Goal: Task Accomplishment & Management: Manage account settings

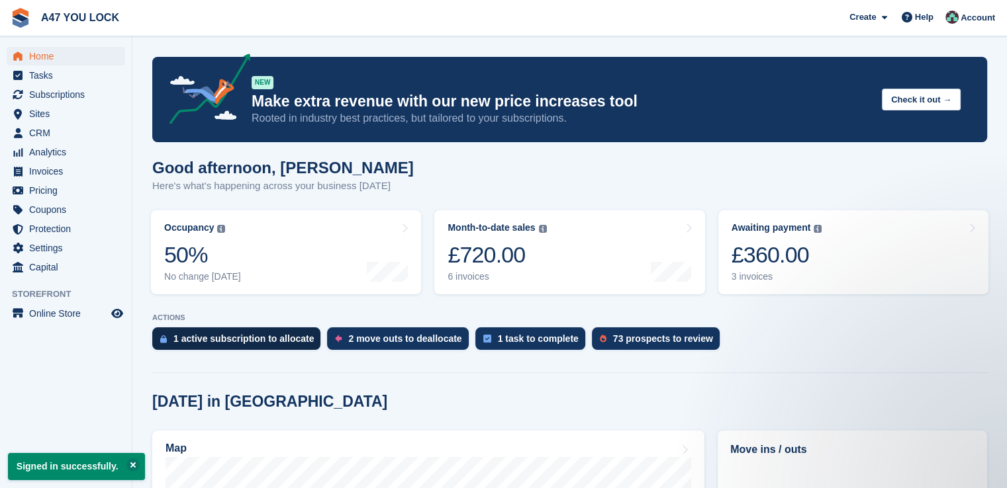
click at [254, 337] on div "1 active subscription to allocate" at bounding box center [243, 339] width 140 height 11
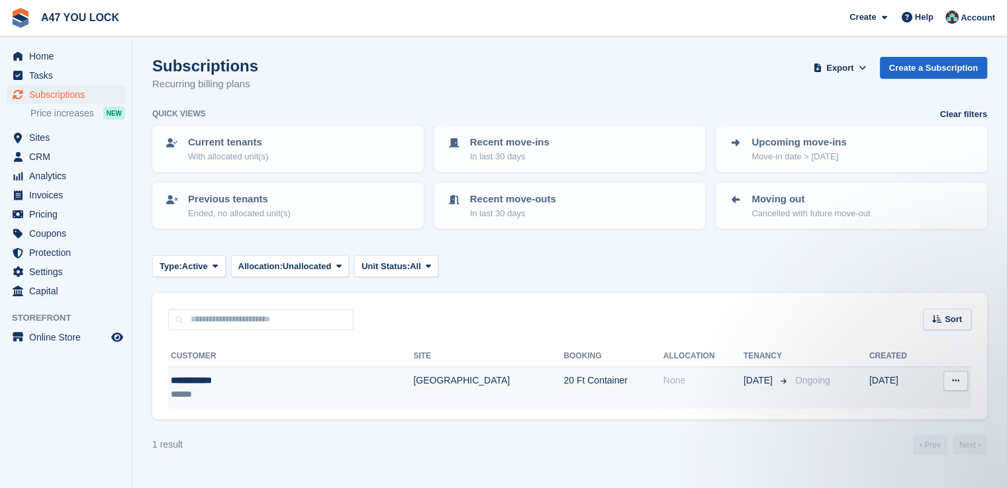
click at [954, 380] on icon at bounding box center [955, 381] width 7 height 9
click at [886, 406] on p "View customer" at bounding box center [903, 406] width 115 height 17
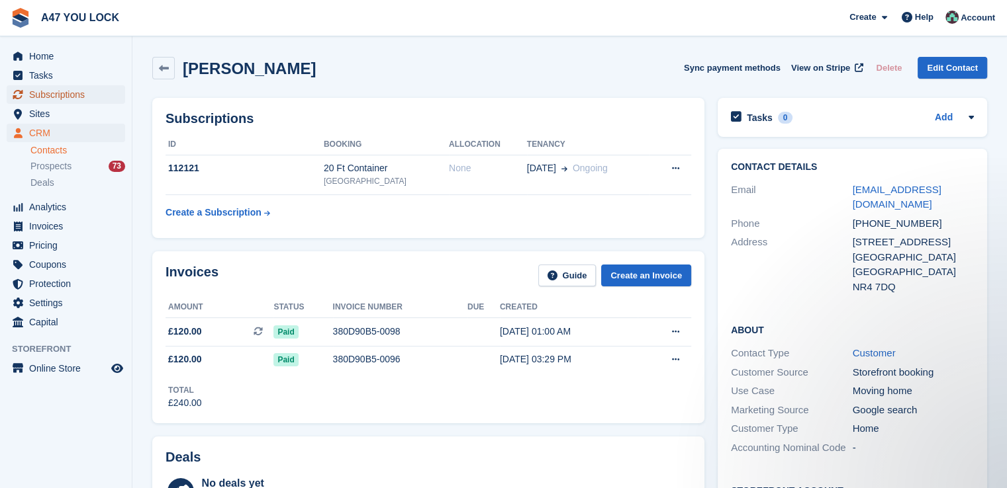
click at [58, 99] on span "Subscriptions" at bounding box center [68, 94] width 79 height 19
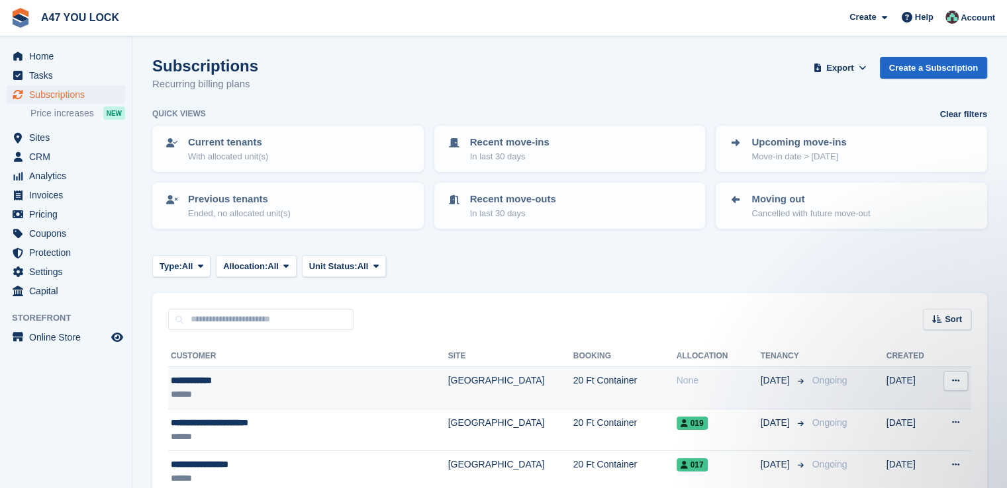
click at [676, 387] on td "None" at bounding box center [718, 388] width 84 height 42
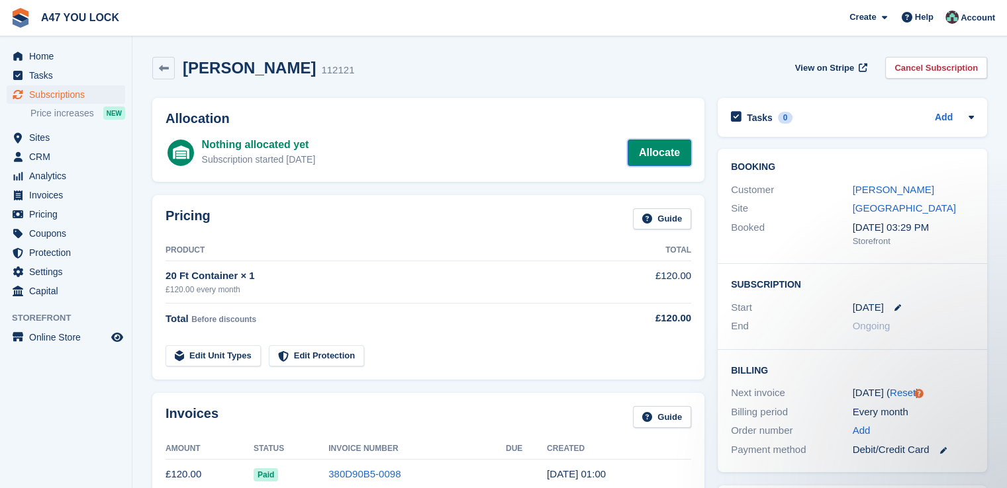
click at [656, 148] on link "Allocate" at bounding box center [659, 153] width 64 height 26
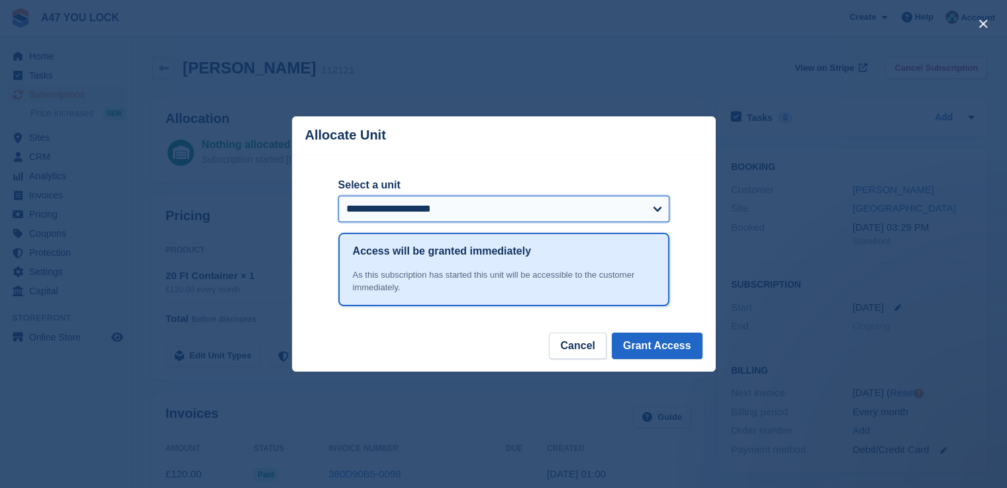
click at [657, 210] on select "**********" at bounding box center [503, 209] width 331 height 26
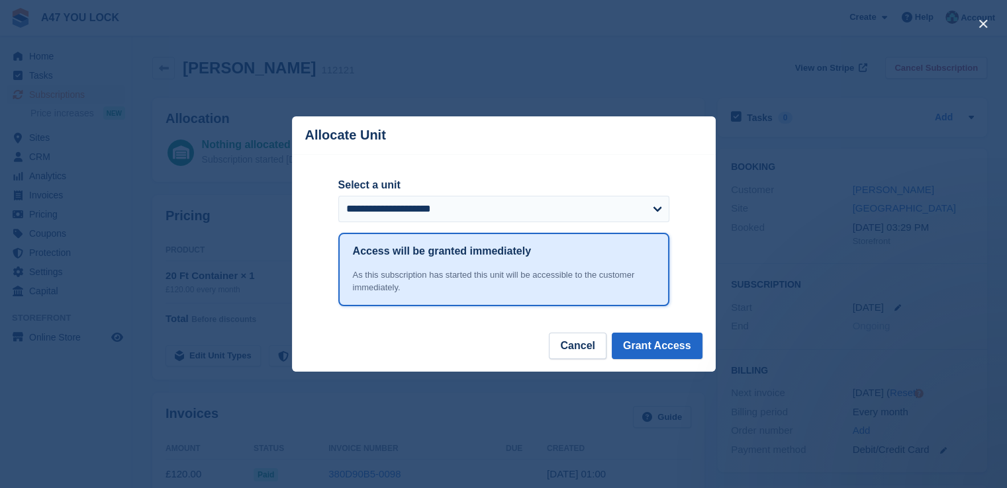
click at [789, 224] on div "close" at bounding box center [503, 244] width 1007 height 488
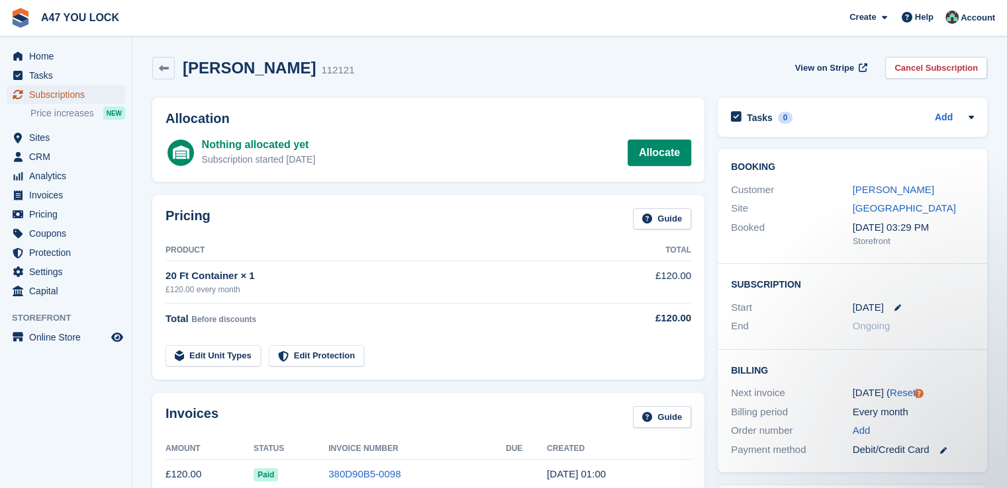
click at [61, 99] on span "Subscriptions" at bounding box center [68, 94] width 79 height 19
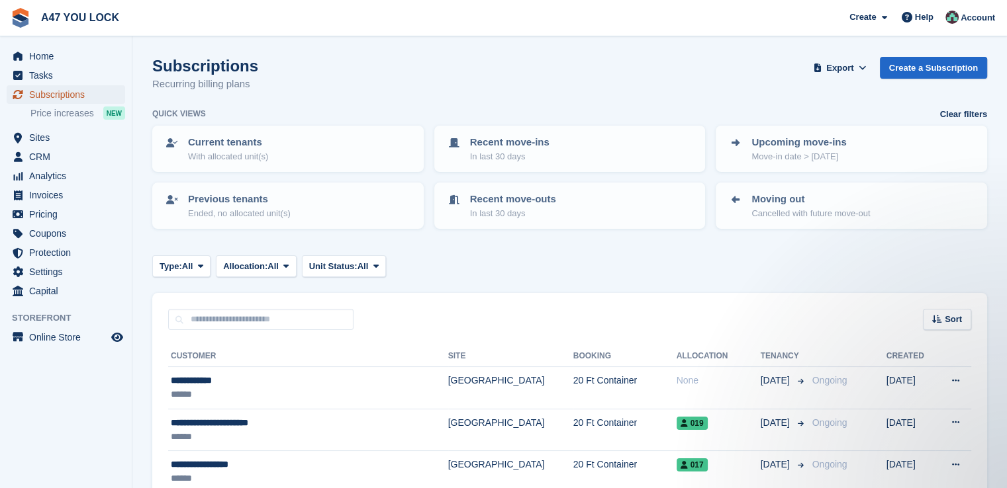
click at [53, 96] on span "Subscriptions" at bounding box center [68, 94] width 79 height 19
click at [776, 207] on p "Cancelled with future move-out" at bounding box center [810, 213] width 118 height 13
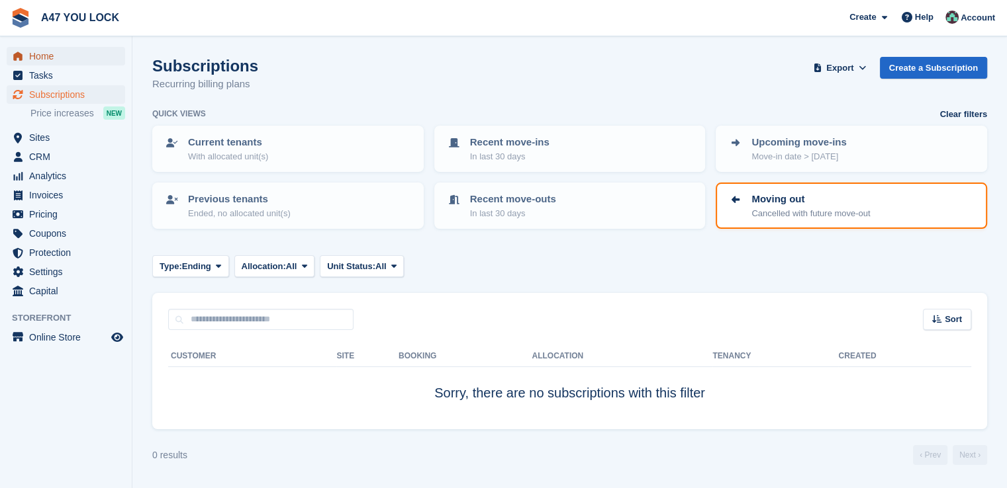
click at [46, 59] on span "Home" at bounding box center [68, 56] width 79 height 19
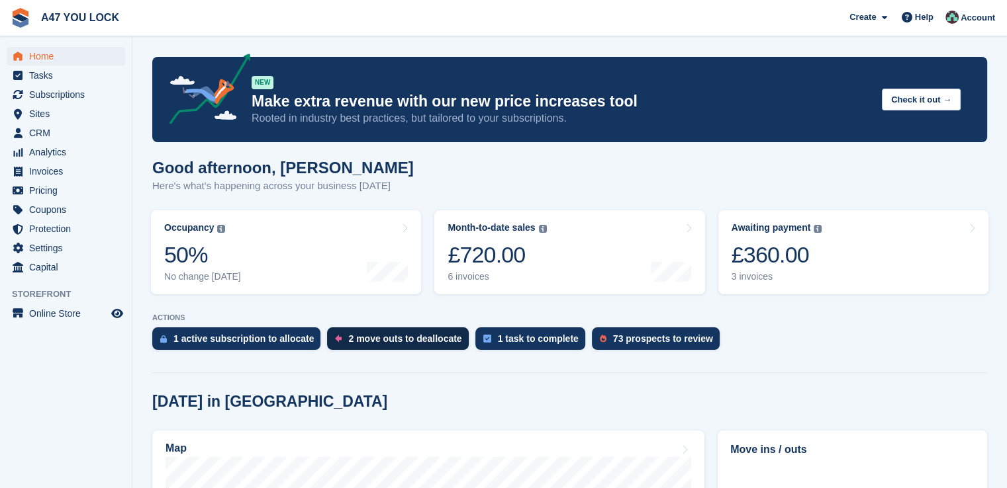
click at [376, 341] on div "2 move outs to deallocate" at bounding box center [404, 339] width 113 height 11
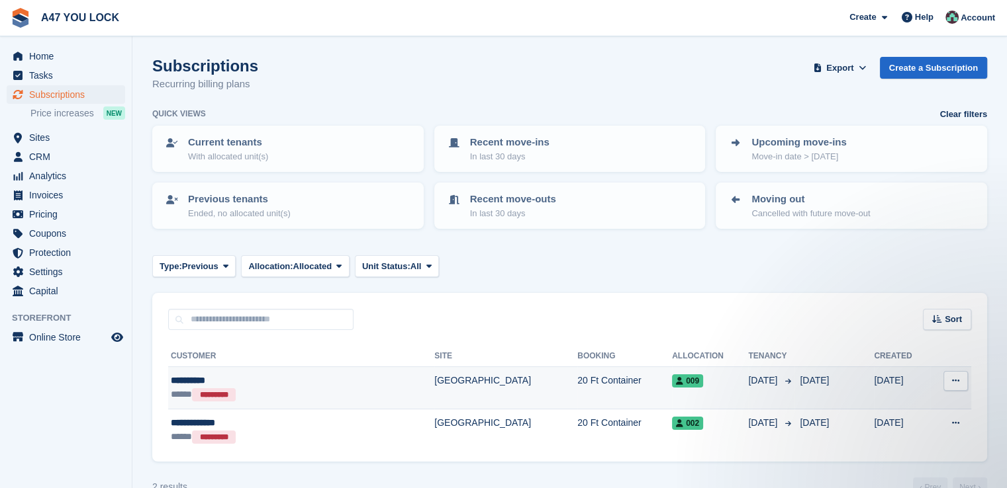
click at [956, 385] on button at bounding box center [955, 381] width 24 height 20
click at [577, 386] on td "20 Ft Container" at bounding box center [624, 388] width 95 height 42
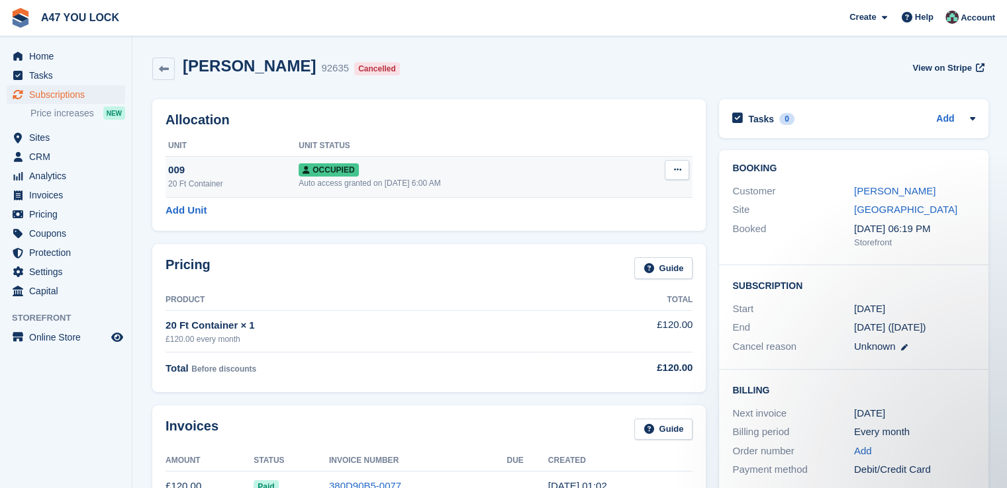
click at [302, 170] on icon at bounding box center [305, 170] width 7 height 8
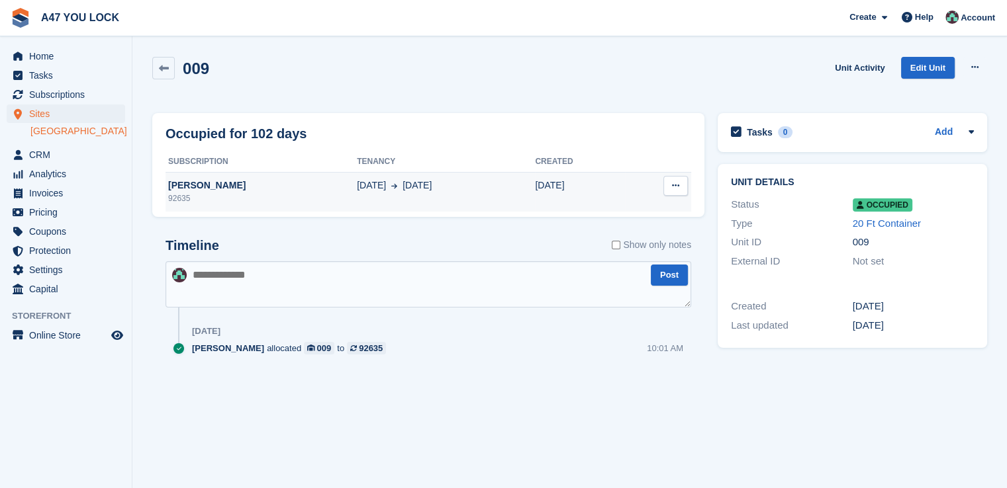
click at [680, 184] on button at bounding box center [675, 186] width 24 height 20
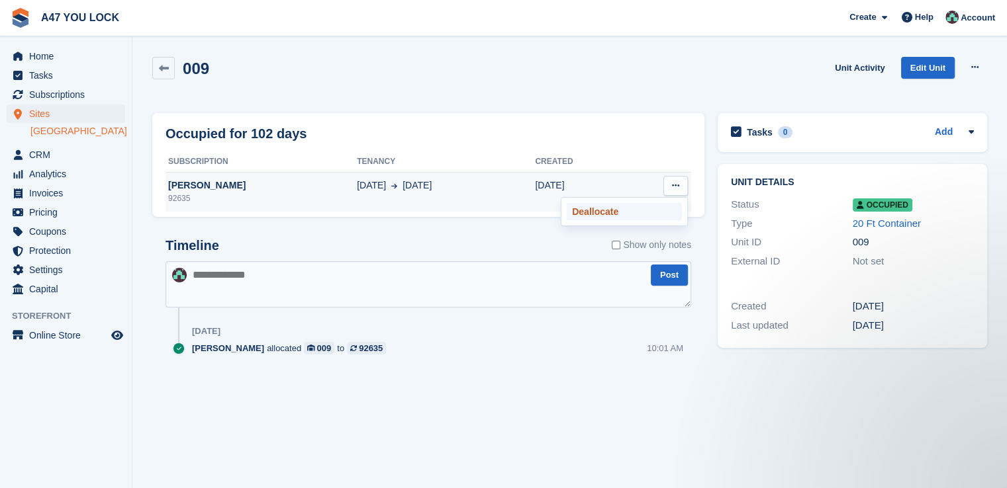
click at [602, 209] on p "Deallocate" at bounding box center [623, 211] width 115 height 17
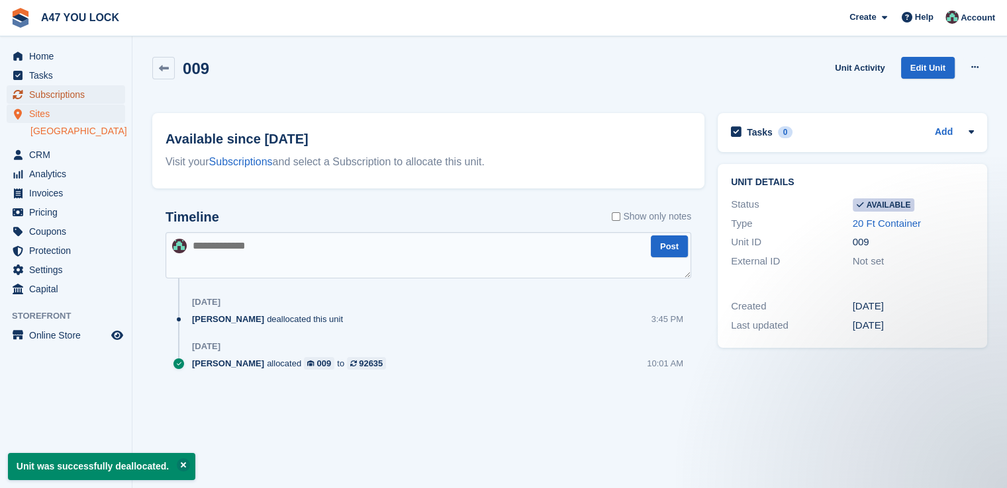
click at [51, 96] on span "Subscriptions" at bounding box center [68, 94] width 79 height 19
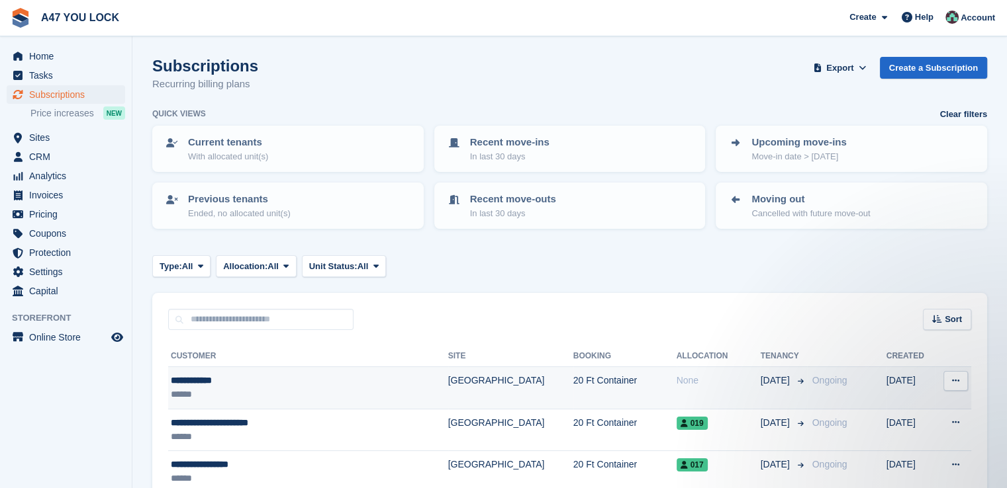
click at [956, 377] on icon at bounding box center [955, 381] width 7 height 9
click at [573, 386] on td "20 Ft Container" at bounding box center [624, 388] width 103 height 42
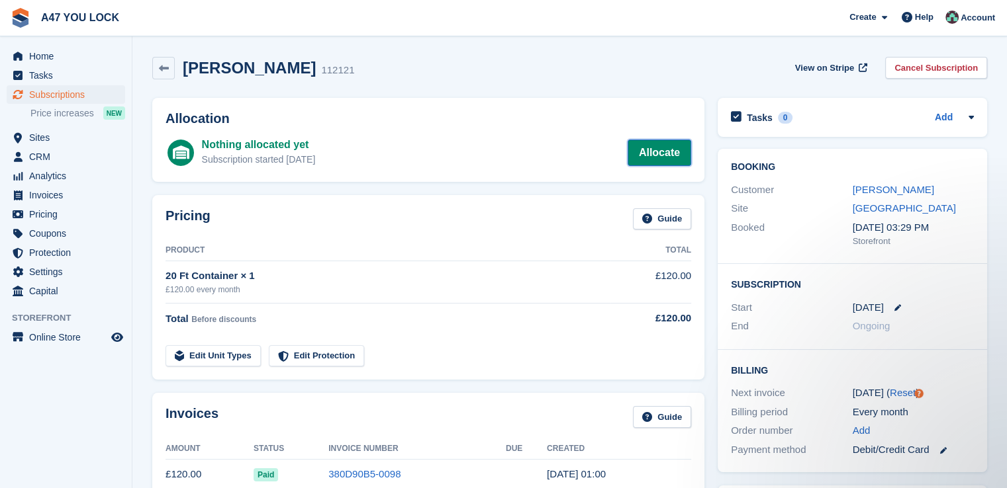
click at [657, 155] on link "Allocate" at bounding box center [659, 153] width 64 height 26
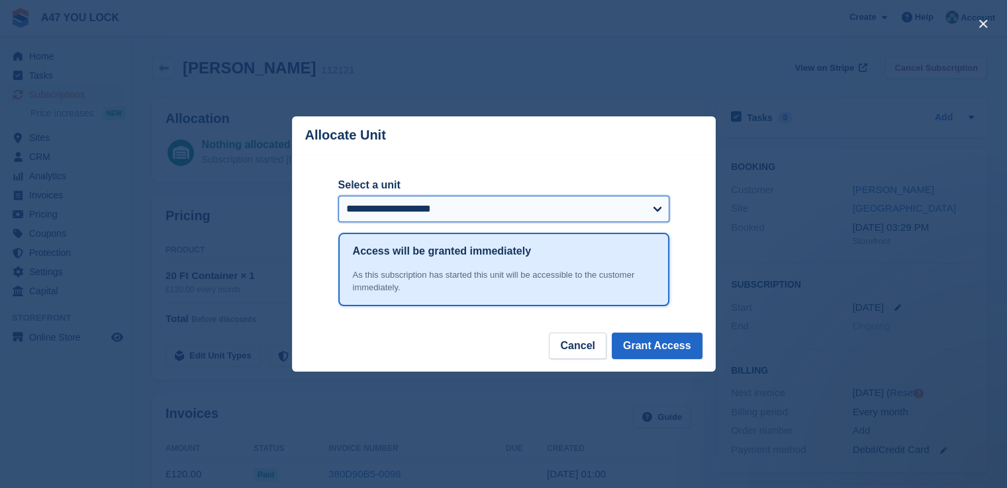
click at [655, 208] on select "**********" at bounding box center [503, 209] width 331 height 26
select select "*****"
click at [338, 197] on select "**********" at bounding box center [503, 209] width 331 height 26
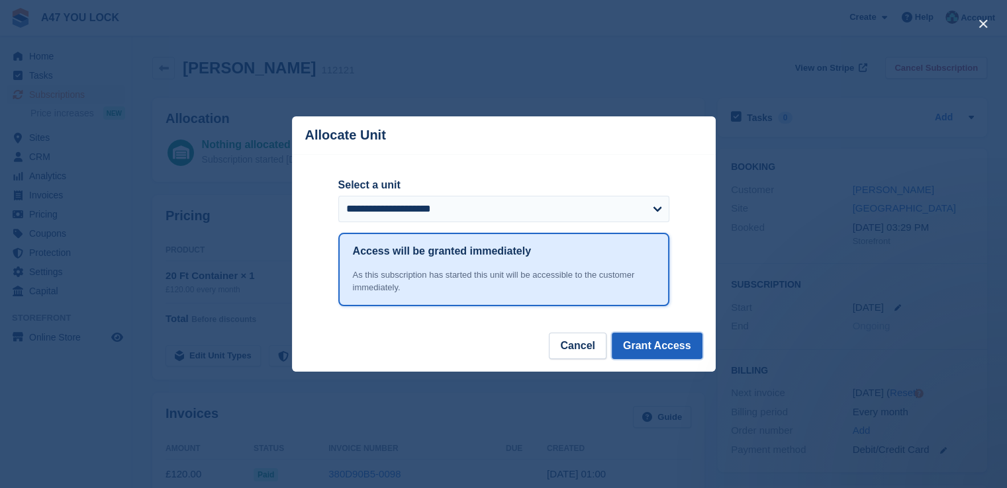
click at [661, 349] on button "Grant Access" at bounding box center [656, 346] width 91 height 26
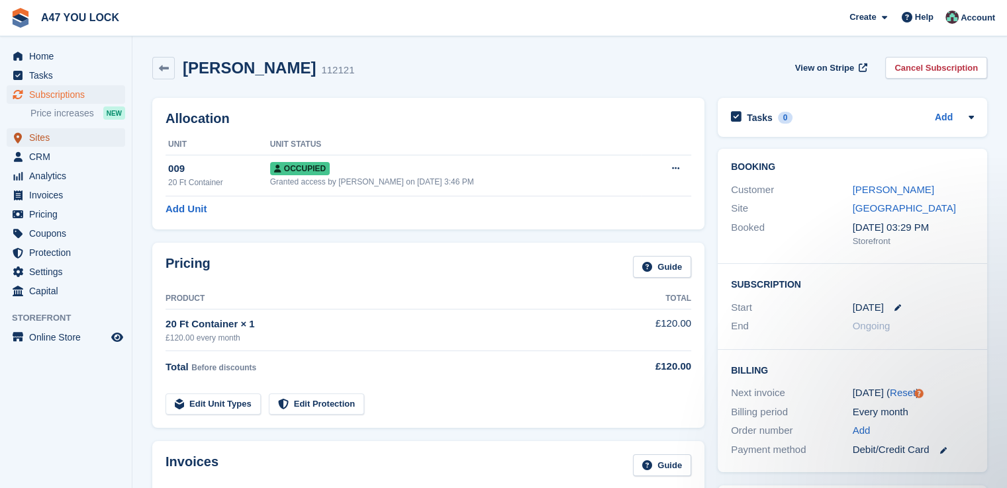
click at [31, 138] on span "Sites" at bounding box center [68, 137] width 79 height 19
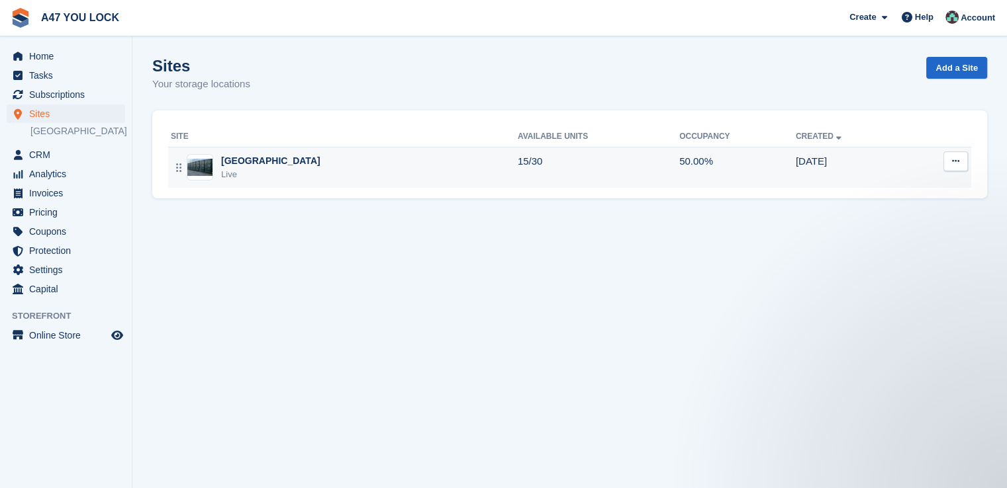
click at [204, 168] on img at bounding box center [199, 167] width 25 height 17
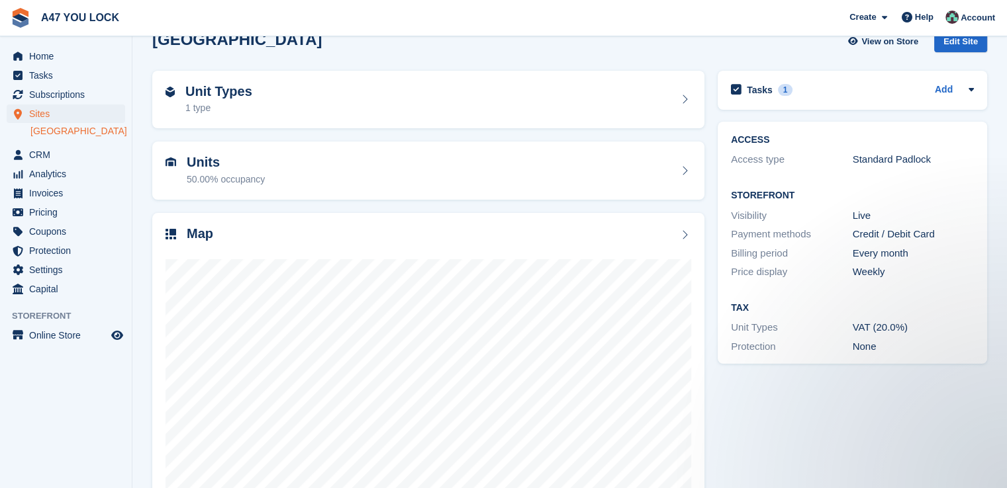
scroll to position [76, 0]
